Goal: Feedback & Contribution: Leave review/rating

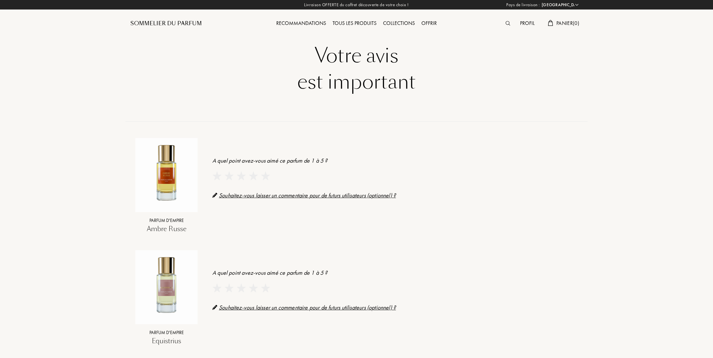
select select "FR"
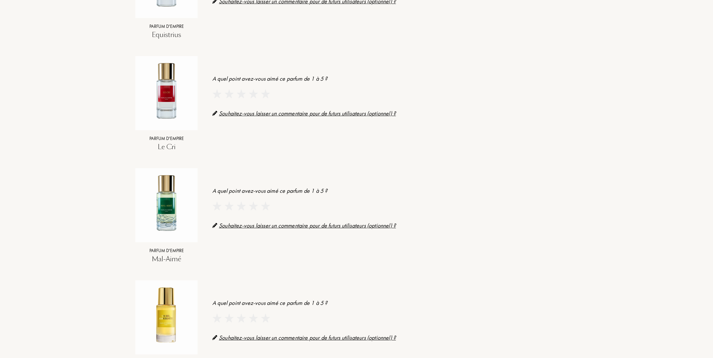
scroll to position [310, 0]
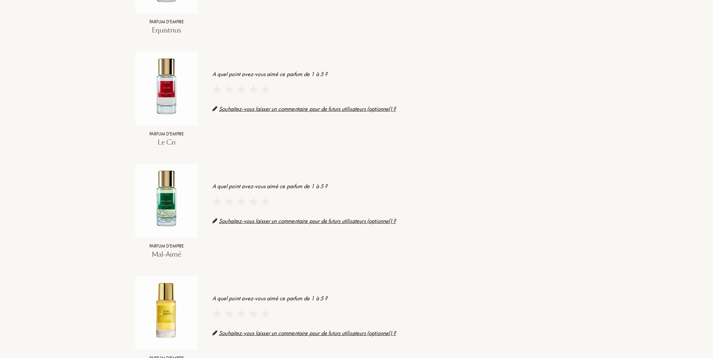
click at [265, 201] on img at bounding box center [265, 201] width 9 height 9
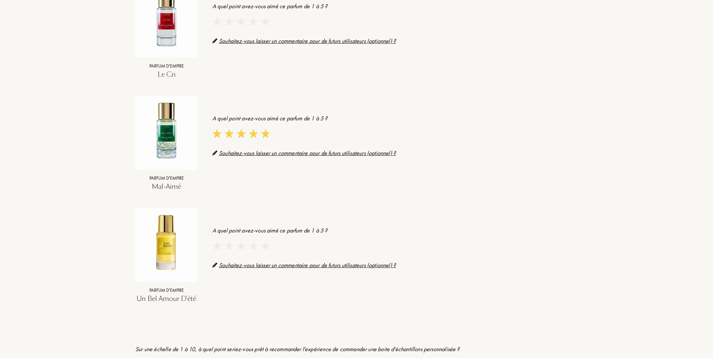
scroll to position [345, 0]
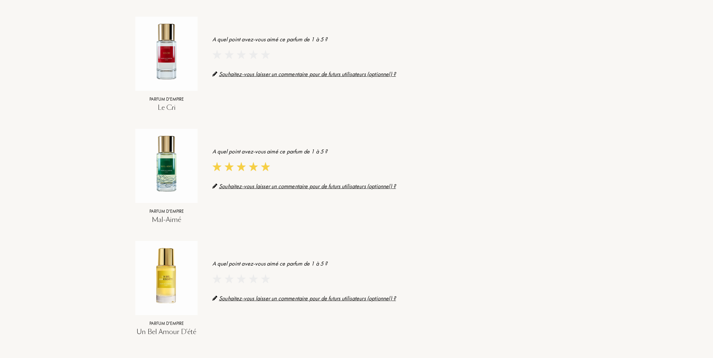
click at [249, 185] on div "Souhaitez-vous laisser un commentaire pour de futurs utilisateurs (optionnel) ?" at bounding box center [394, 185] width 365 height 9
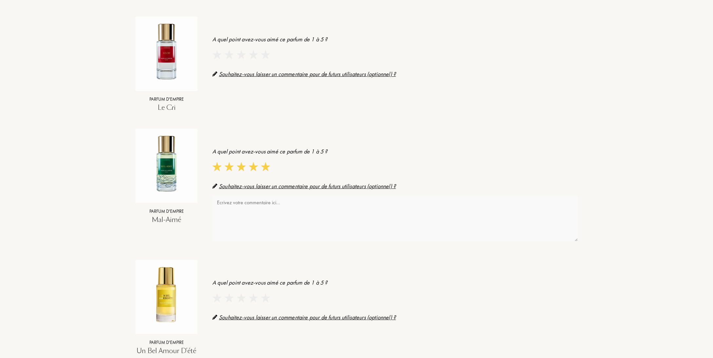
click at [246, 203] on textarea at bounding box center [394, 218] width 365 height 46
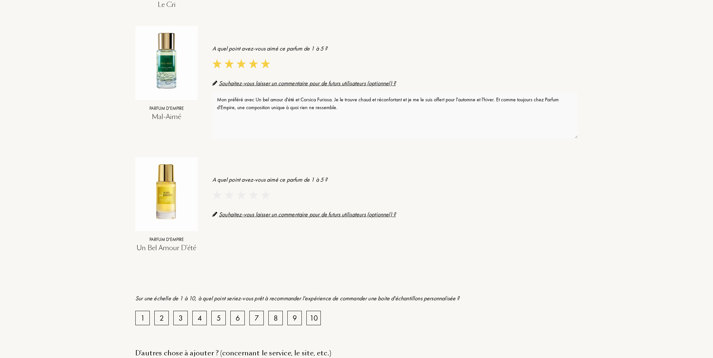
scroll to position [449, 0]
type textarea "Mon préféré avec Un bel amour d'été et Corsica Furiosa. Je le trouve chaud et r…"
click at [269, 192] on img at bounding box center [265, 194] width 9 height 9
click at [253, 231] on div "A quel point avez-vous aimé ce parfum de 1 à 5 ? Souhaitez-vous laisser un comm…" at bounding box center [387, 209] width 380 height 86
click at [260, 210] on div "Souhaitez-vous laisser un commentaire pour de futurs utilisateurs (optionnel) ?" at bounding box center [394, 213] width 365 height 9
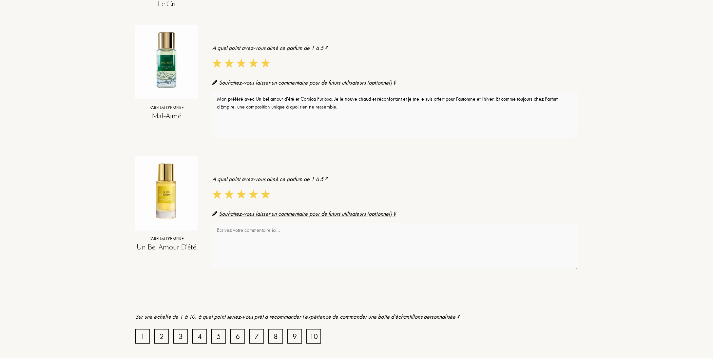
click at [252, 228] on textarea at bounding box center [394, 246] width 365 height 46
type textarea "U"
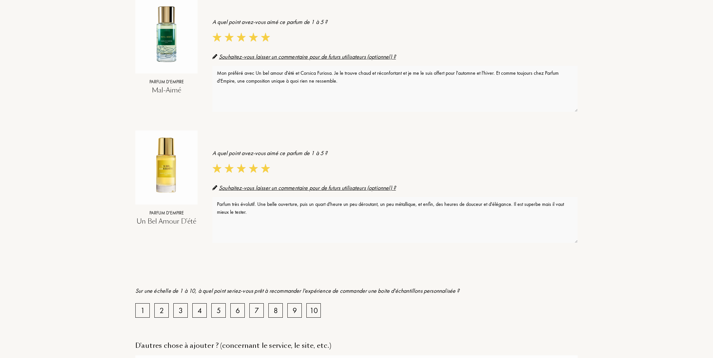
scroll to position [586, 0]
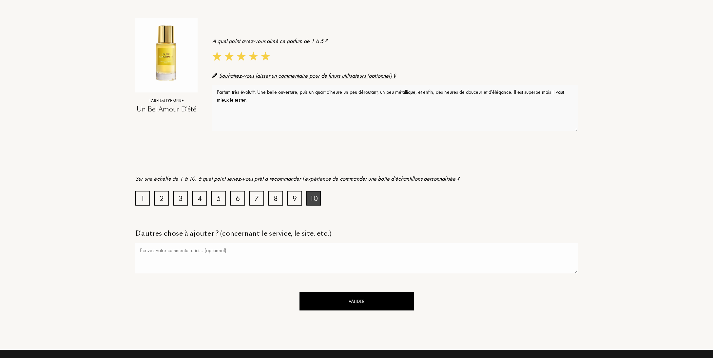
type textarea "Parfum très évolutif. Une belle ouverture, puis un quart d'heure un peu dérouta…"
click at [319, 194] on div "10" at bounding box center [313, 198] width 14 height 14
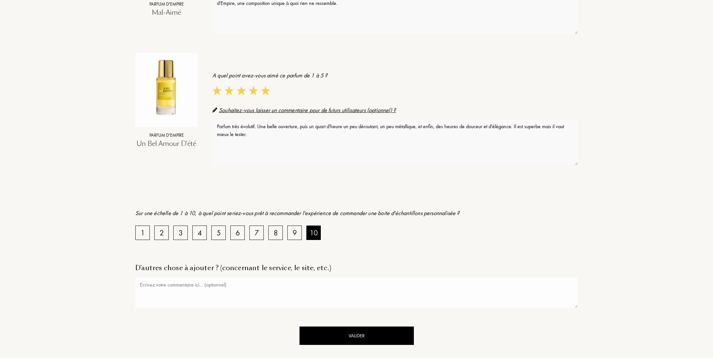
scroll to position [656, 0]
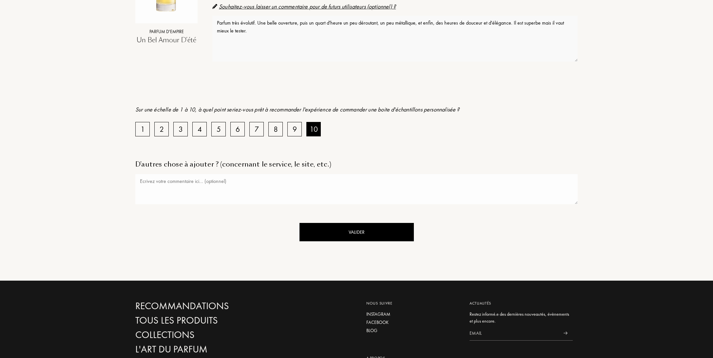
click at [354, 228] on div "Valider" at bounding box center [356, 232] width 114 height 19
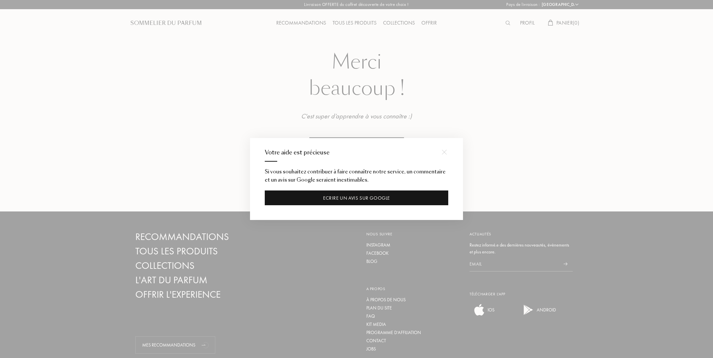
scroll to position [0, 0]
click at [446, 150] on div at bounding box center [443, 151] width 15 height 15
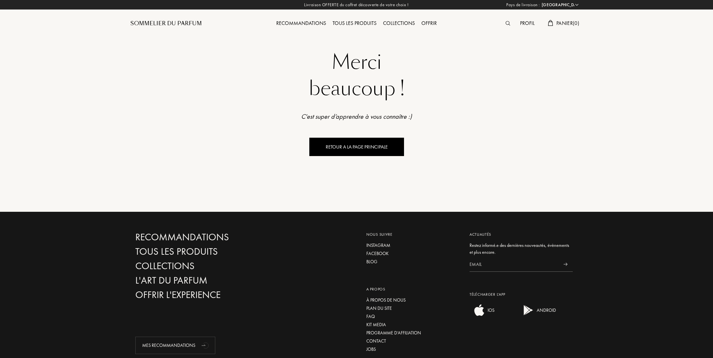
click at [300, 22] on div "Recommandations" at bounding box center [301, 23] width 56 height 9
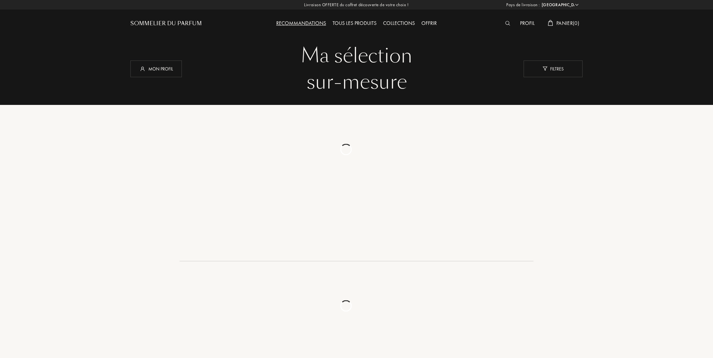
select select "FR"
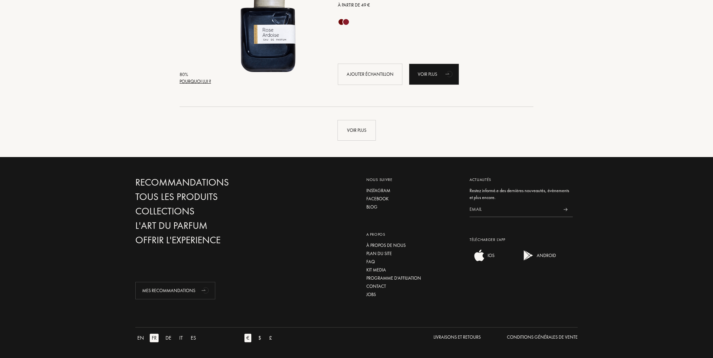
scroll to position [1424, 0]
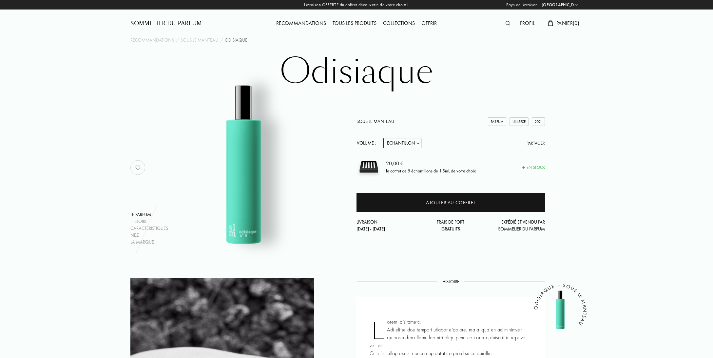
select select "FR"
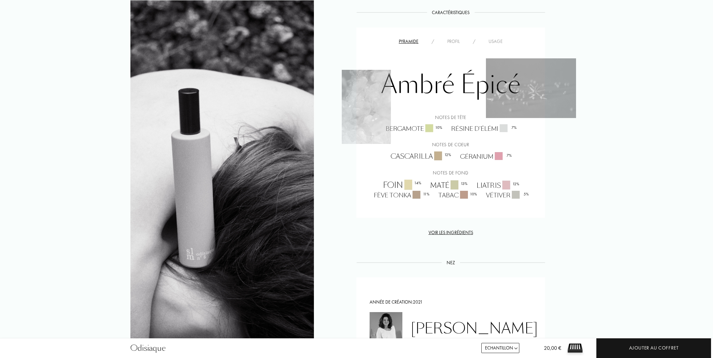
scroll to position [690, 0]
